Goal: Task Accomplishment & Management: Use online tool/utility

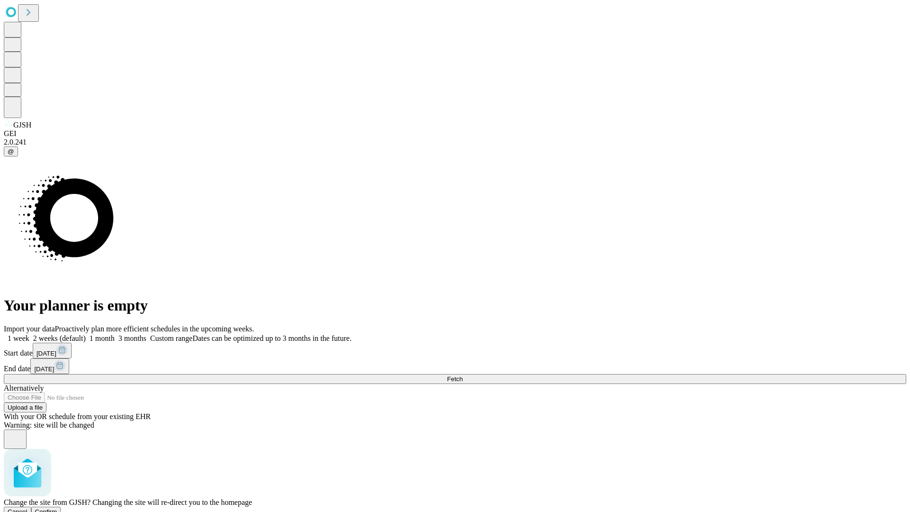
click at [57, 508] on span "Confirm" at bounding box center [46, 511] width 22 height 7
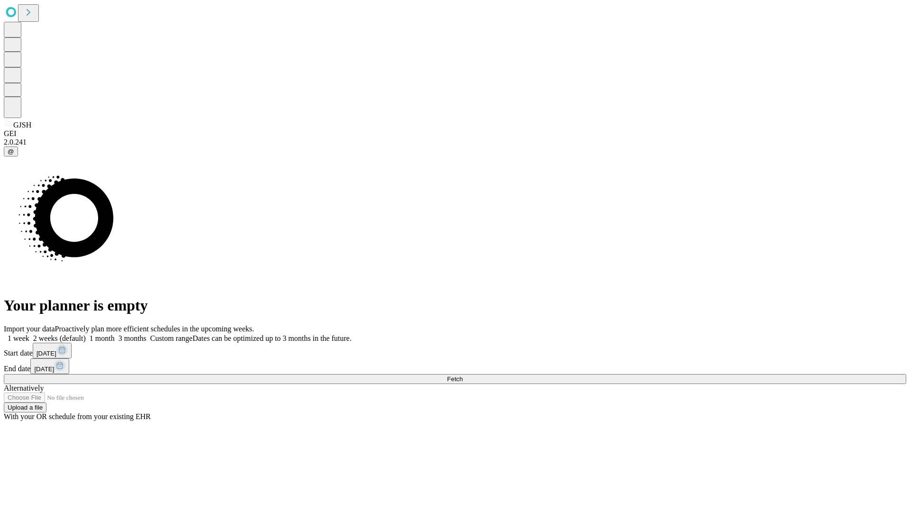
click at [29, 334] on label "1 week" at bounding box center [17, 338] width 26 height 8
click at [463, 375] on span "Fetch" at bounding box center [455, 378] width 16 height 7
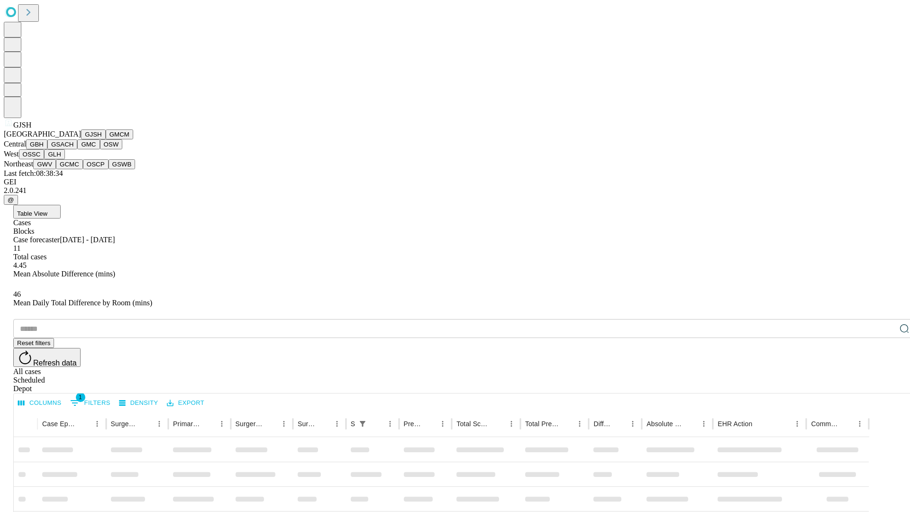
click at [106, 139] on button "GMCM" at bounding box center [119, 134] width 27 height 10
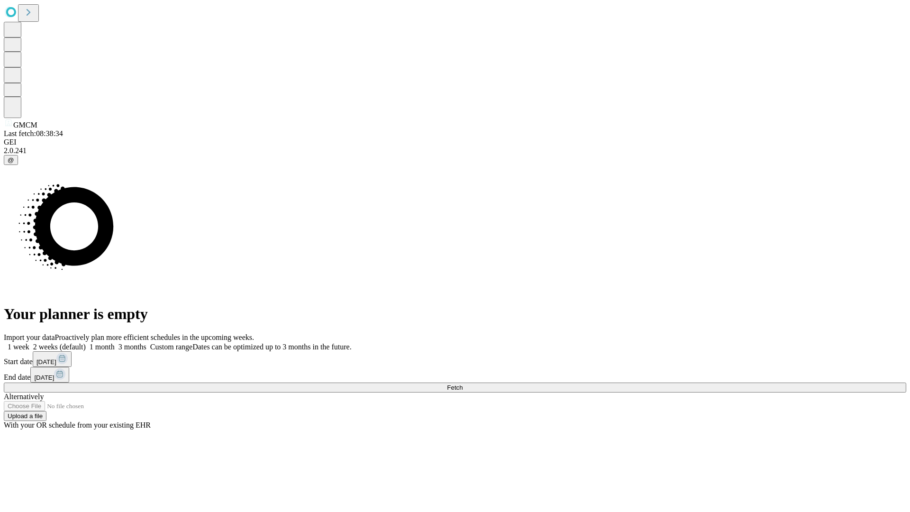
click at [29, 343] on label "1 week" at bounding box center [17, 347] width 26 height 8
click at [463, 384] on span "Fetch" at bounding box center [455, 387] width 16 height 7
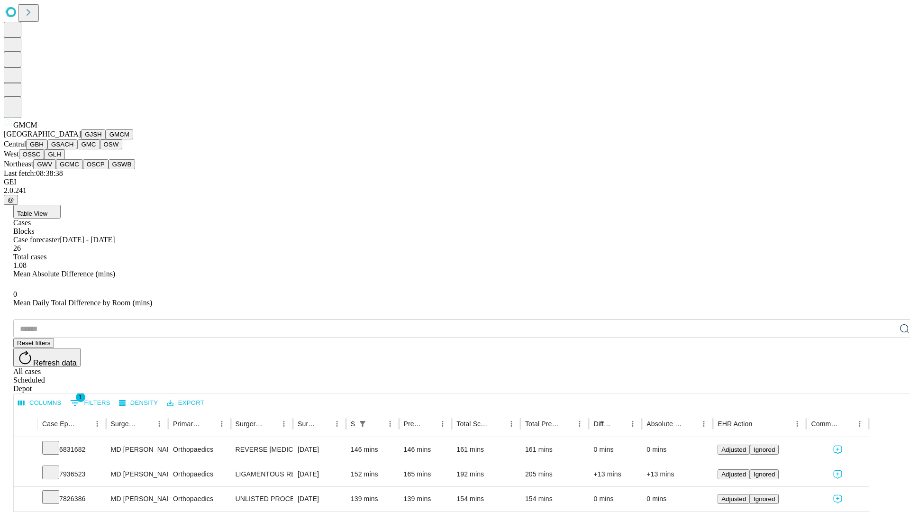
click at [47, 149] on button "GBH" at bounding box center [36, 144] width 21 height 10
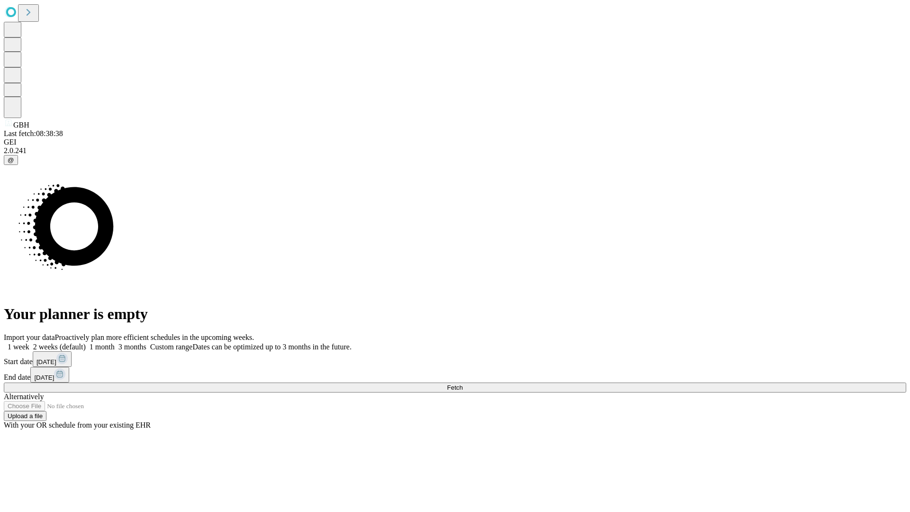
click at [29, 343] on label "1 week" at bounding box center [17, 347] width 26 height 8
click at [463, 384] on span "Fetch" at bounding box center [455, 387] width 16 height 7
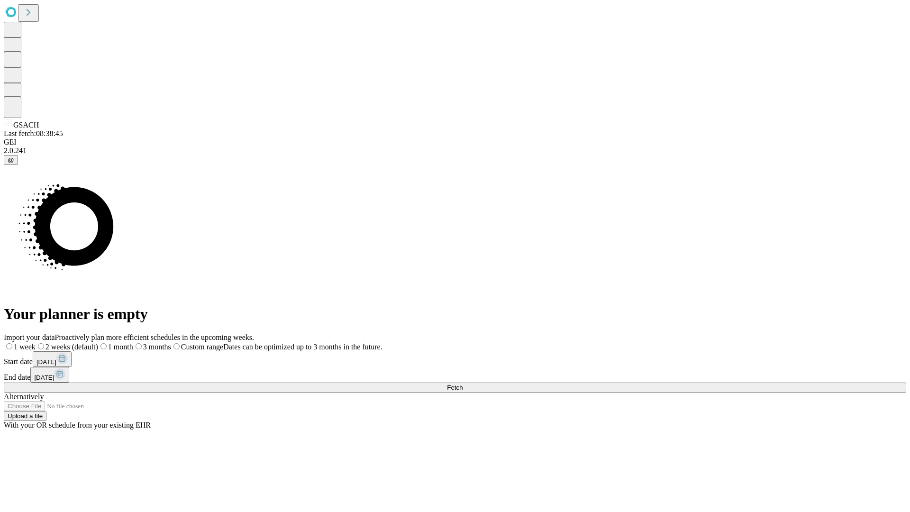
click at [463, 384] on span "Fetch" at bounding box center [455, 387] width 16 height 7
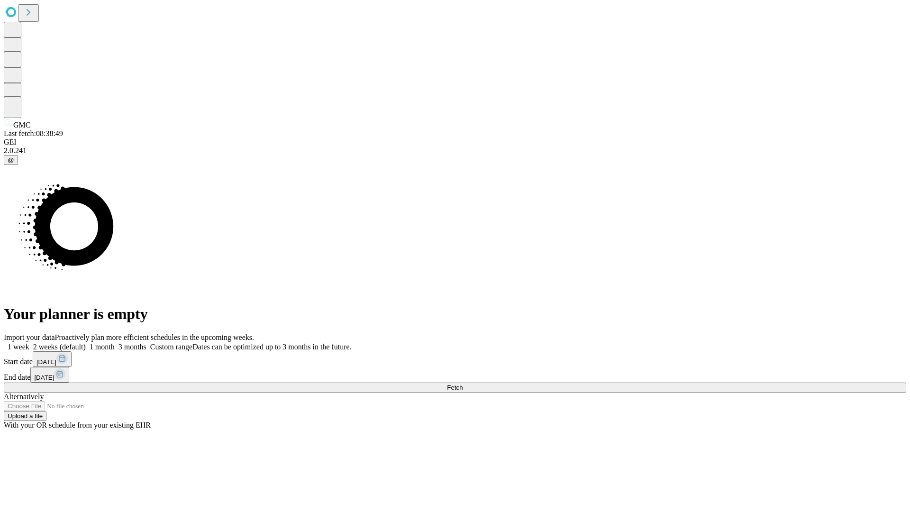
click at [29, 343] on label "1 week" at bounding box center [17, 347] width 26 height 8
click at [463, 384] on span "Fetch" at bounding box center [455, 387] width 16 height 7
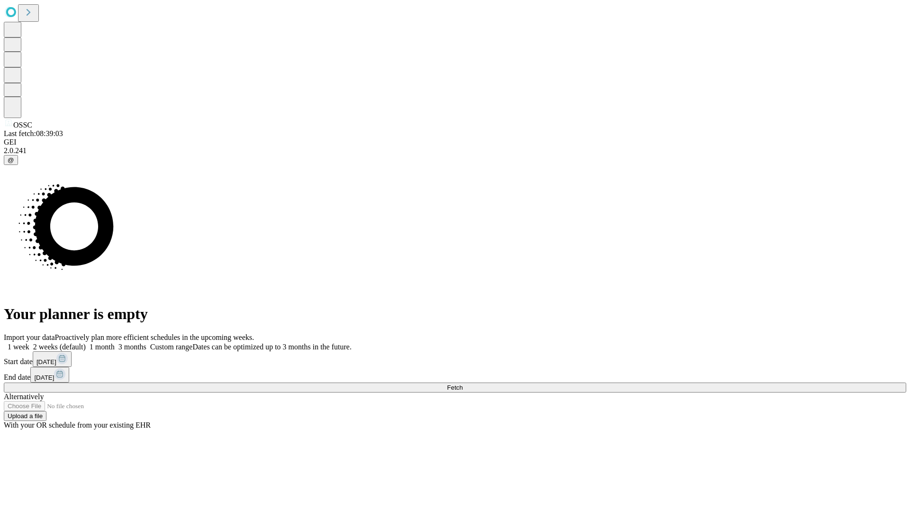
click at [29, 343] on label "1 week" at bounding box center [17, 347] width 26 height 8
click at [463, 384] on span "Fetch" at bounding box center [455, 387] width 16 height 7
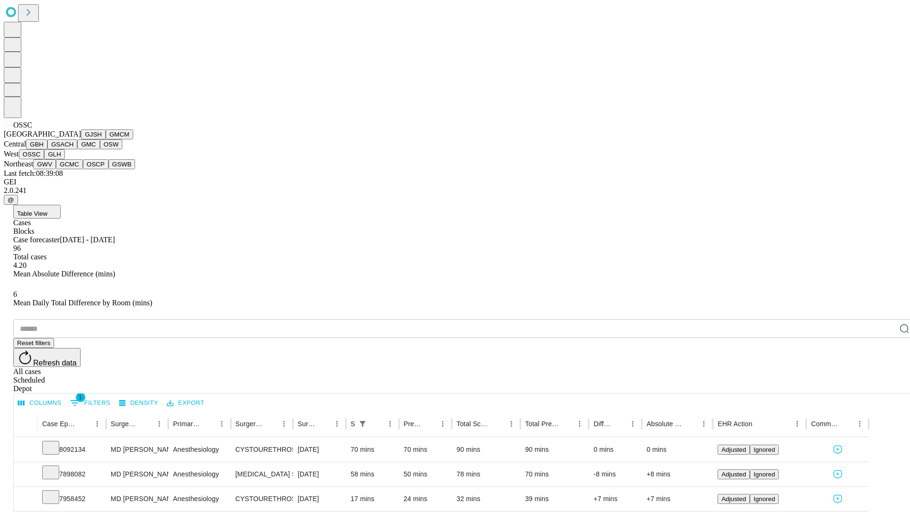
click at [64, 159] on button "GLH" at bounding box center [54, 154] width 20 height 10
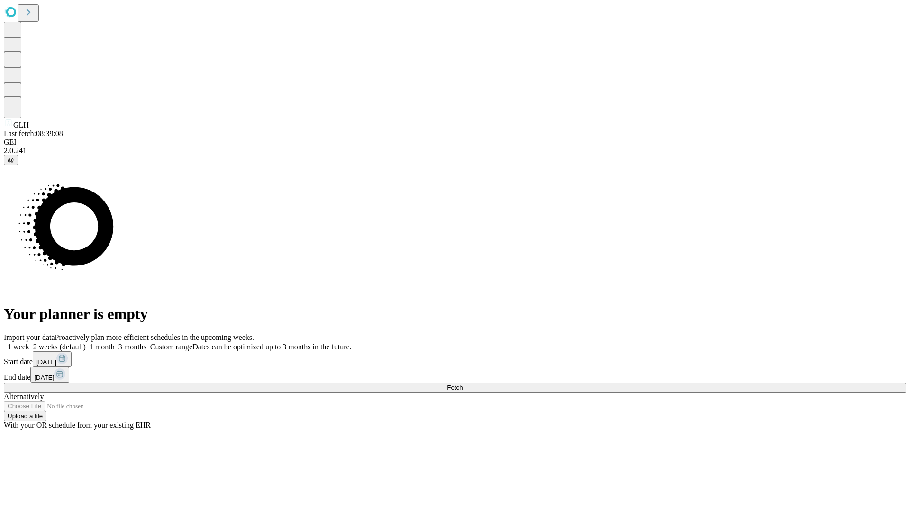
click at [463, 384] on span "Fetch" at bounding box center [455, 387] width 16 height 7
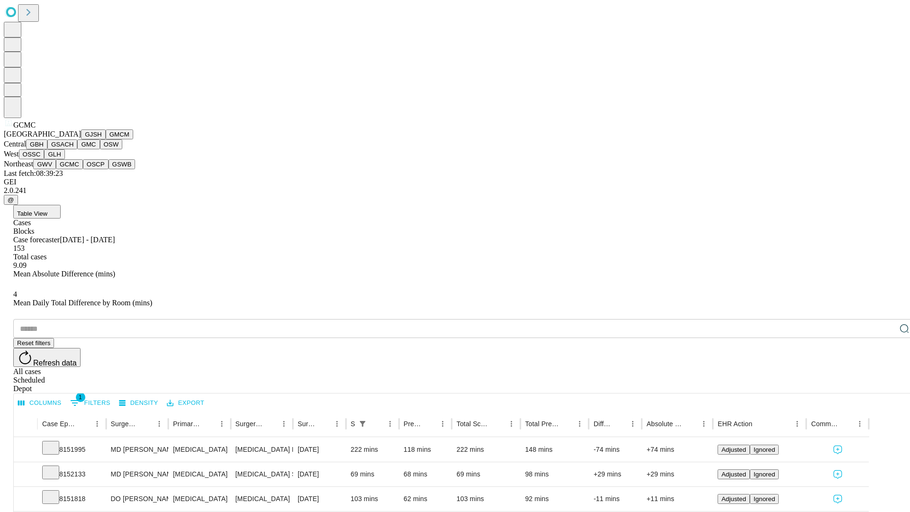
click at [83, 169] on button "OSCP" at bounding box center [96, 164] width 26 height 10
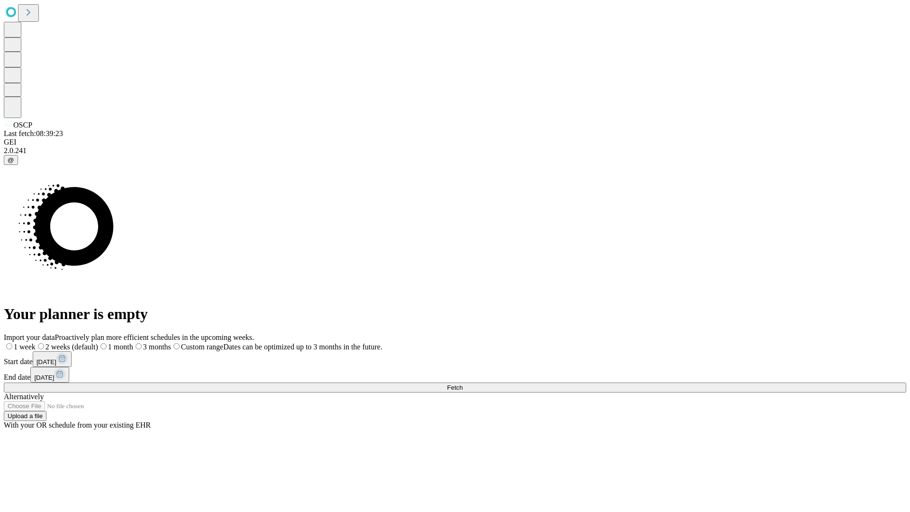
click at [36, 343] on label "1 week" at bounding box center [20, 347] width 32 height 8
click at [463, 384] on span "Fetch" at bounding box center [455, 387] width 16 height 7
